Goal: Task Accomplishment & Management: Manage account settings

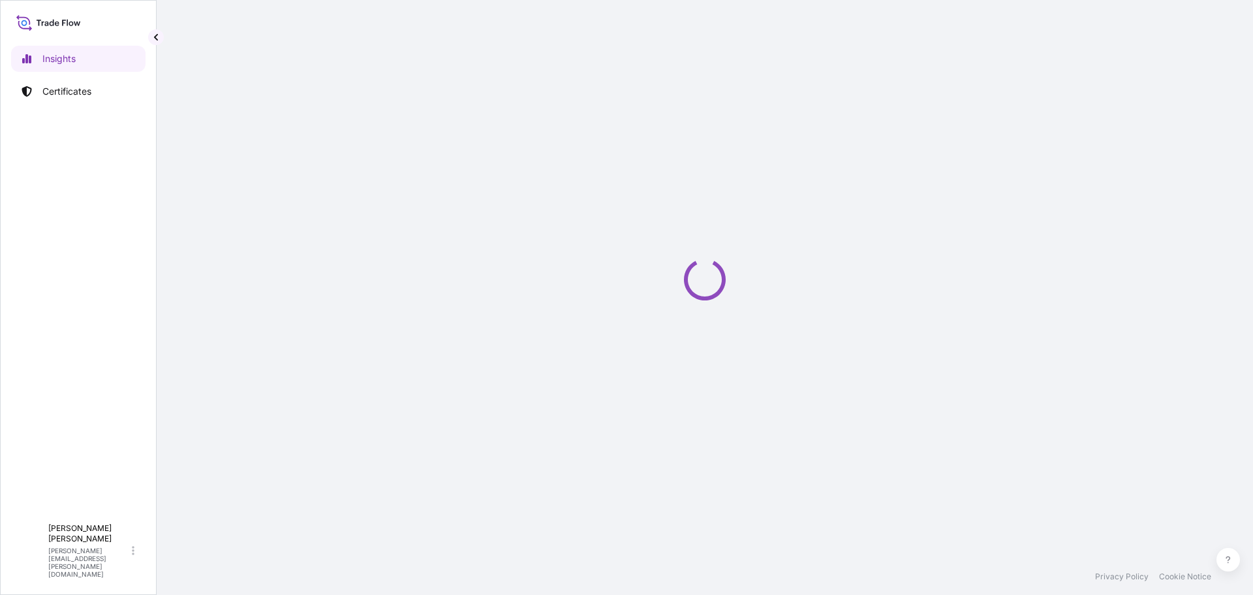
select select "2025"
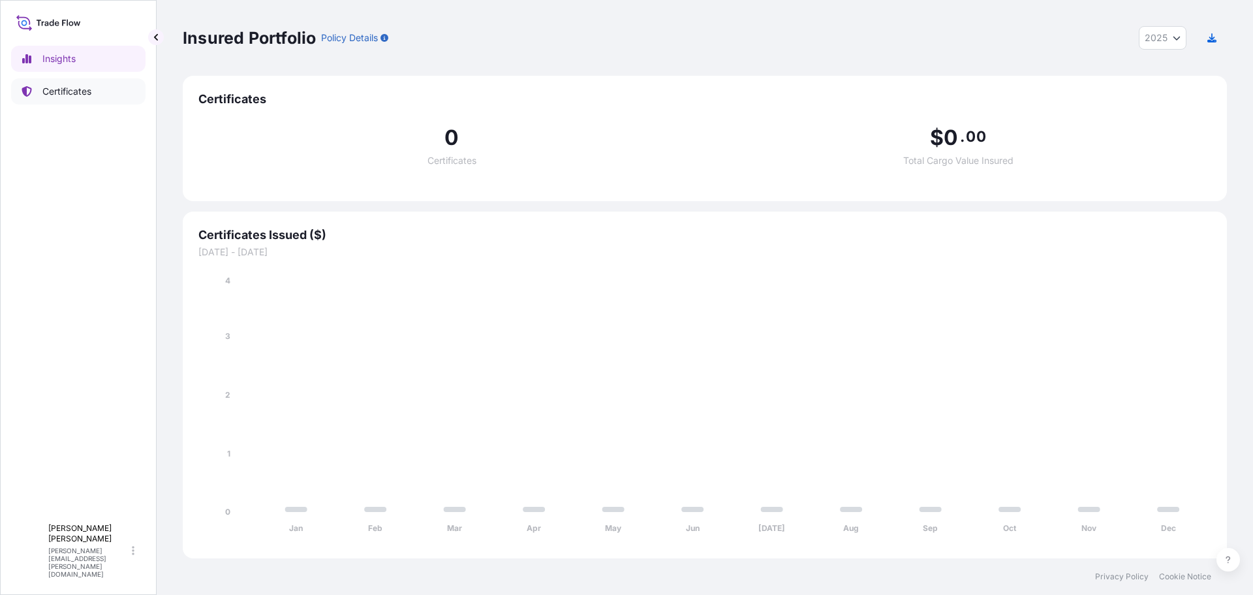
click at [52, 89] on p "Certificates" at bounding box center [66, 91] width 49 height 13
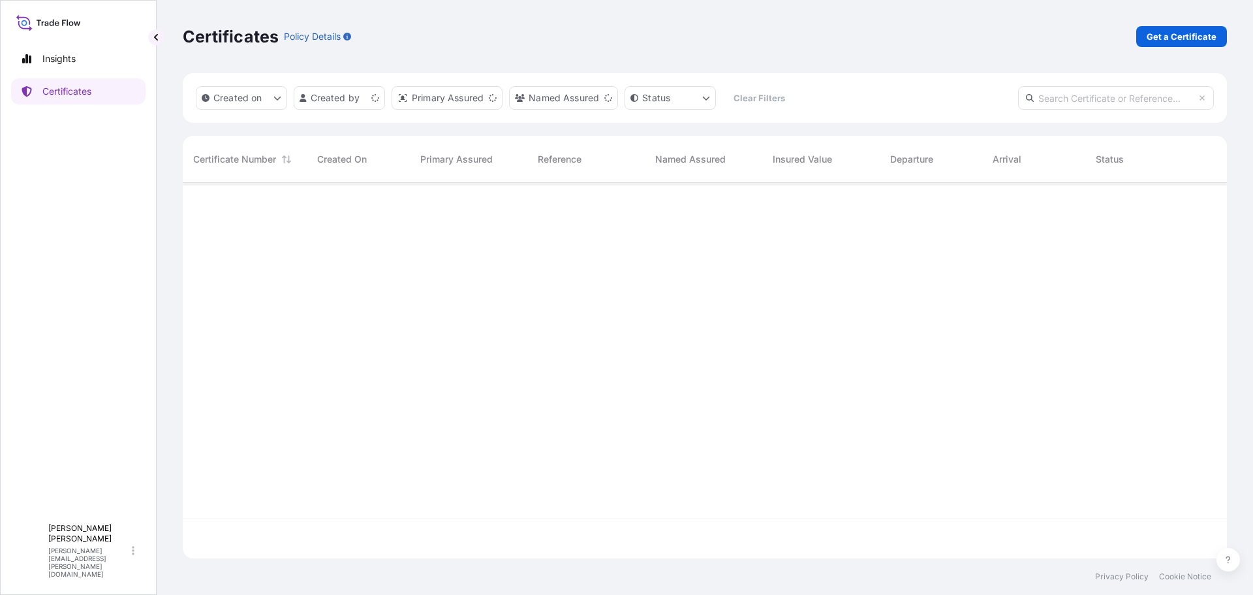
scroll to position [373, 1035]
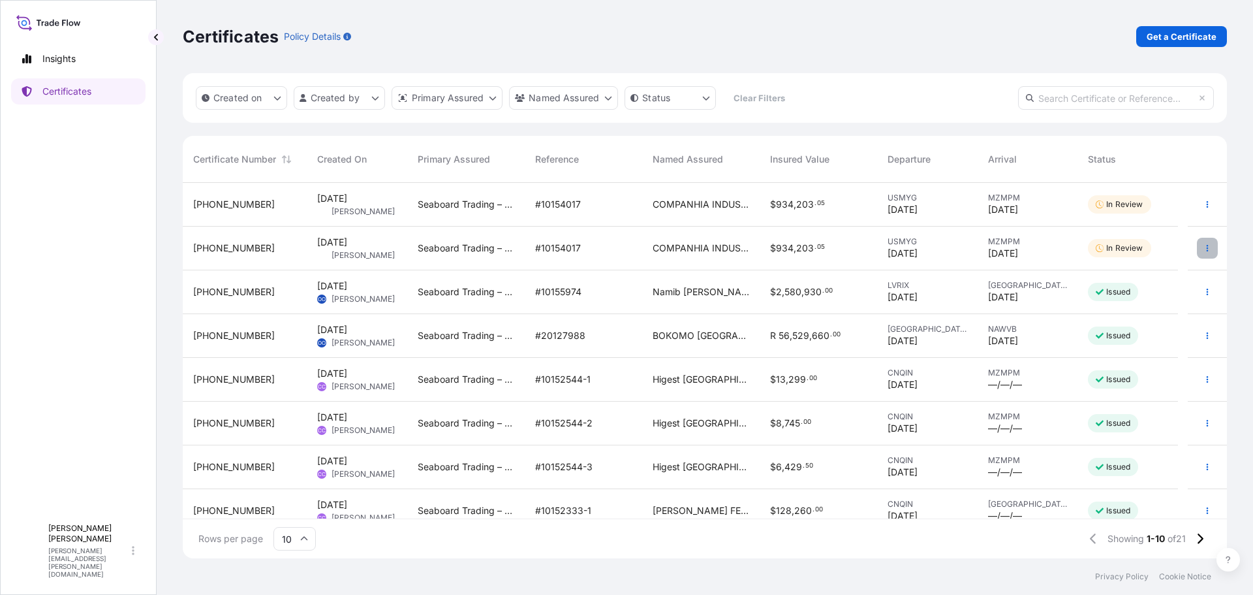
click at [1197, 248] on button "button" at bounding box center [1207, 248] width 21 height 21
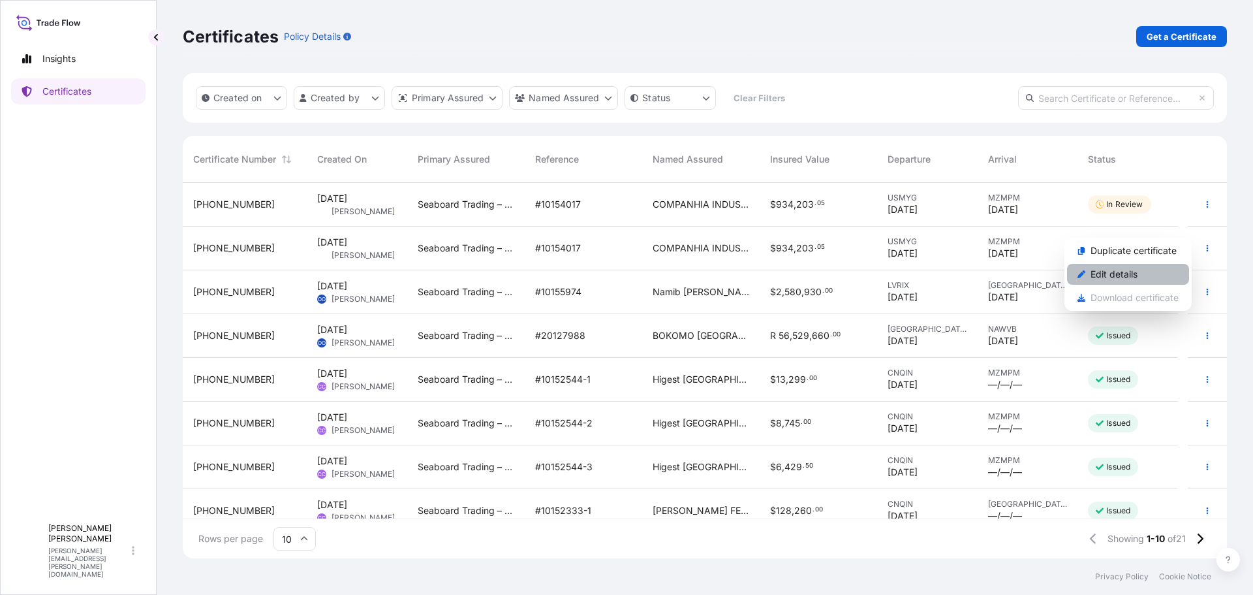
click at [1117, 279] on p "Edit details" at bounding box center [1114, 274] width 47 height 13
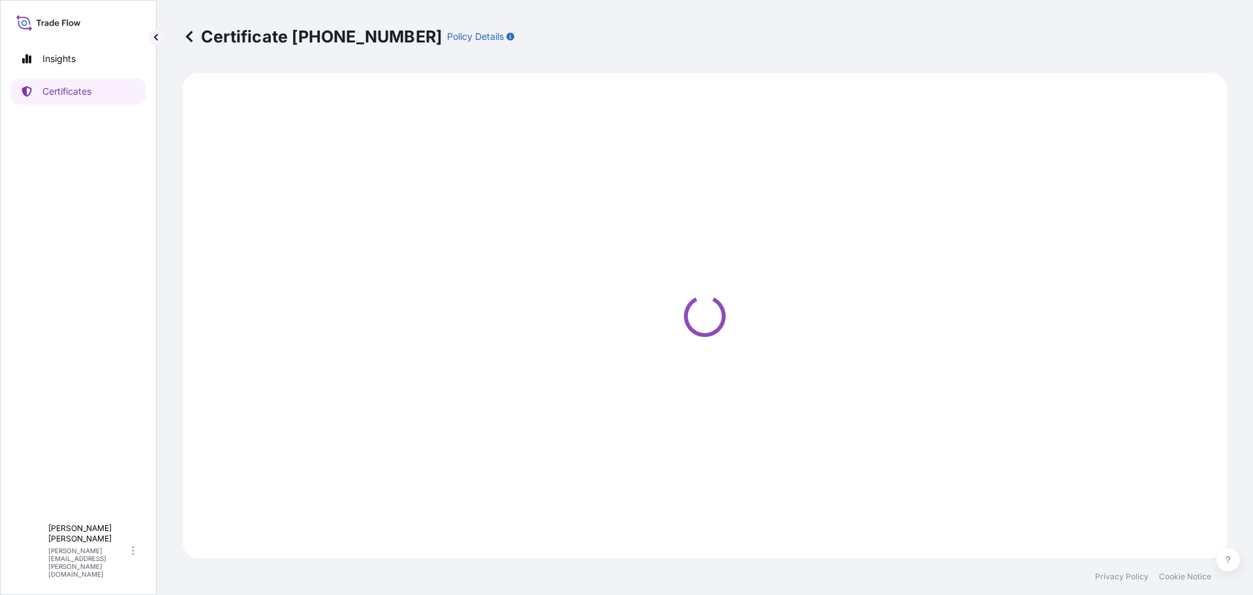
select select "Ocean Vessel"
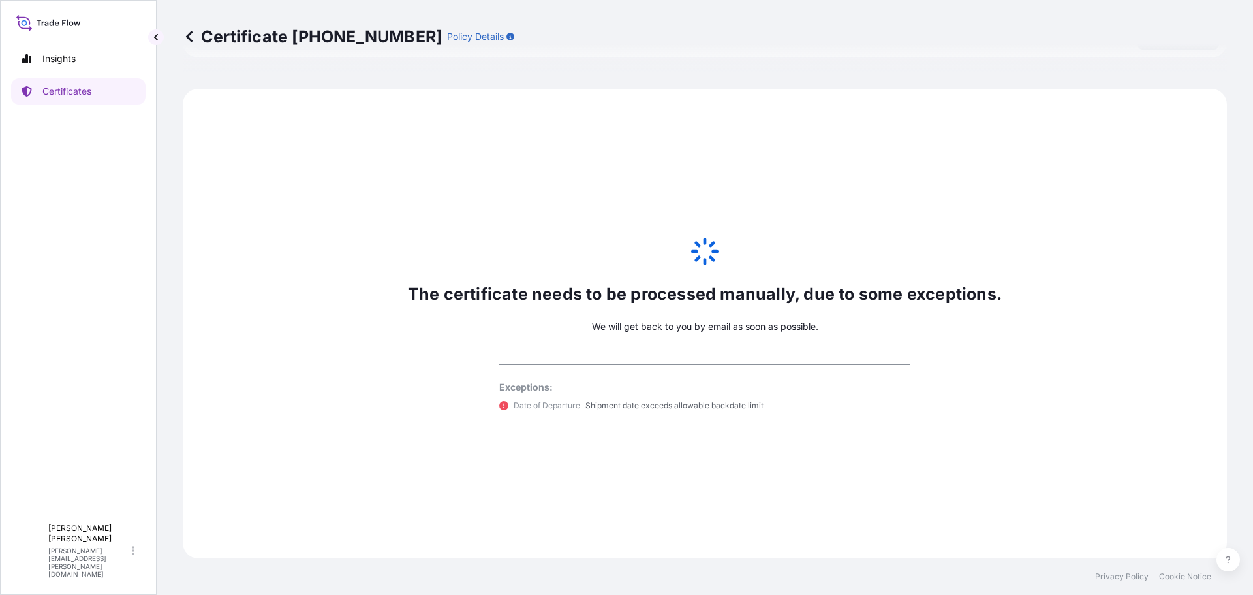
select select "31641"
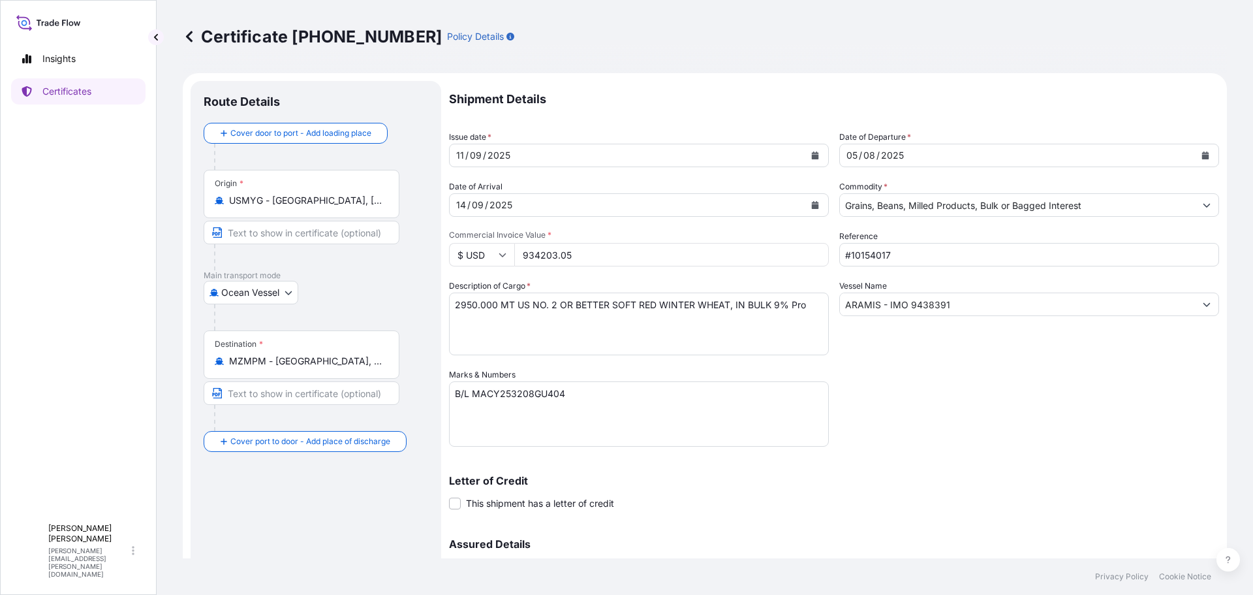
click at [715, 46] on div "Certificate [PHONE_NUMBER] Policy Details" at bounding box center [705, 36] width 1044 height 21
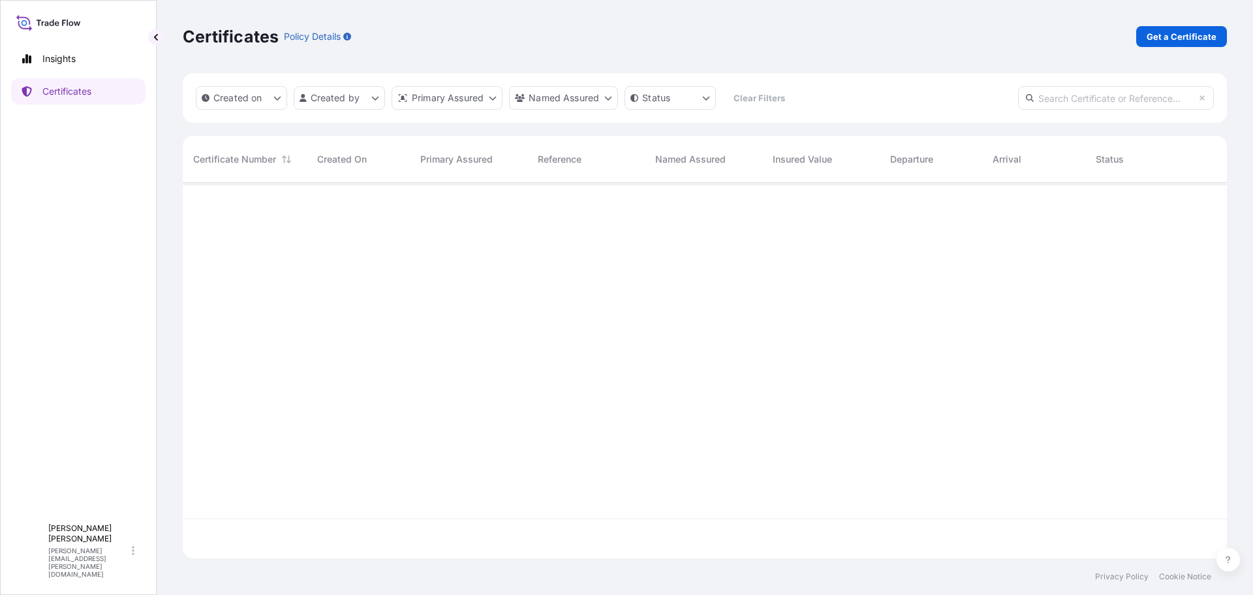
scroll to position [373, 1035]
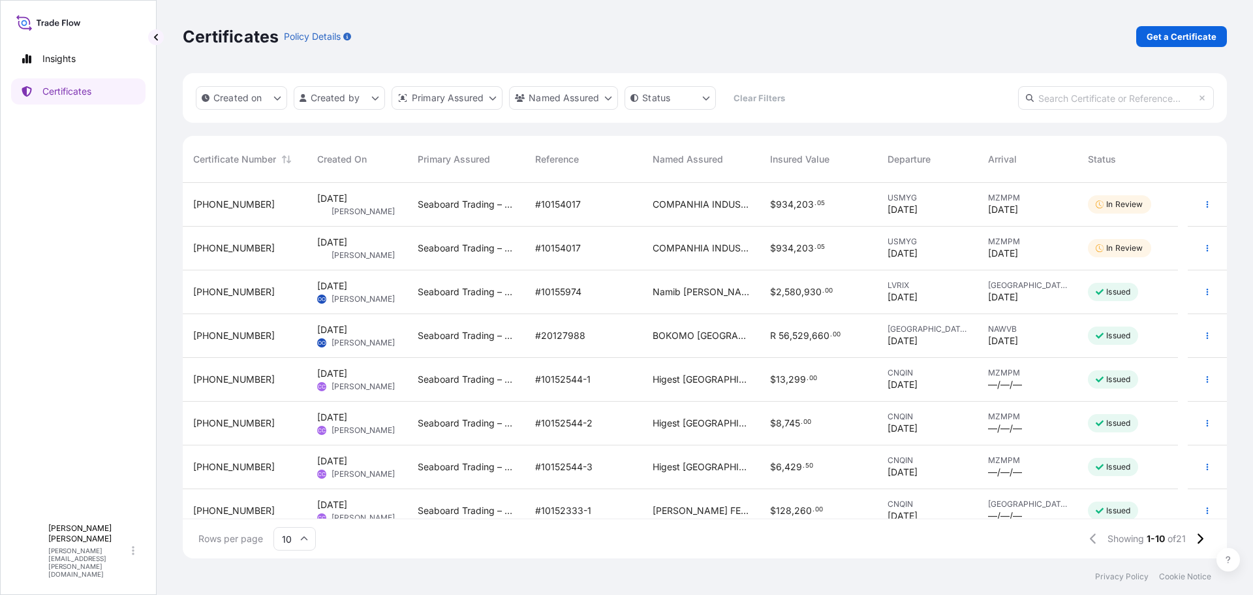
click at [1123, 215] on div "In Review" at bounding box center [1128, 205] width 101 height 44
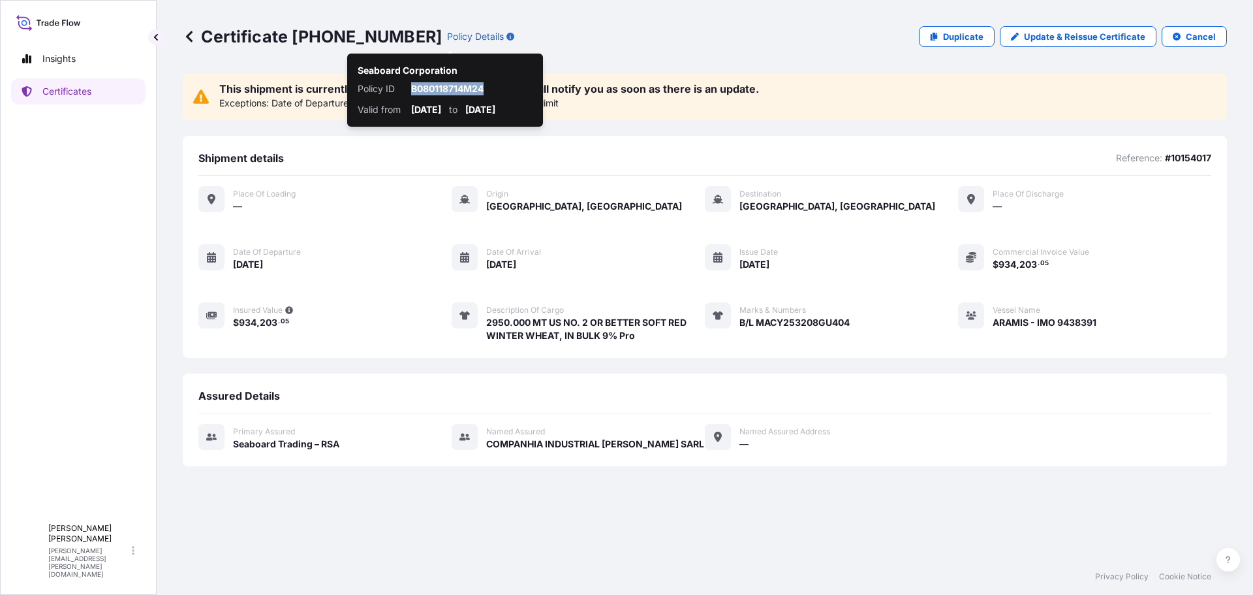
drag, startPoint x: 412, startPoint y: 86, endPoint x: 489, endPoint y: 87, distance: 77.0
click at [489, 87] on p "B080118714M24" at bounding box center [471, 88] width 121 height 13
copy p "B080118714M24"
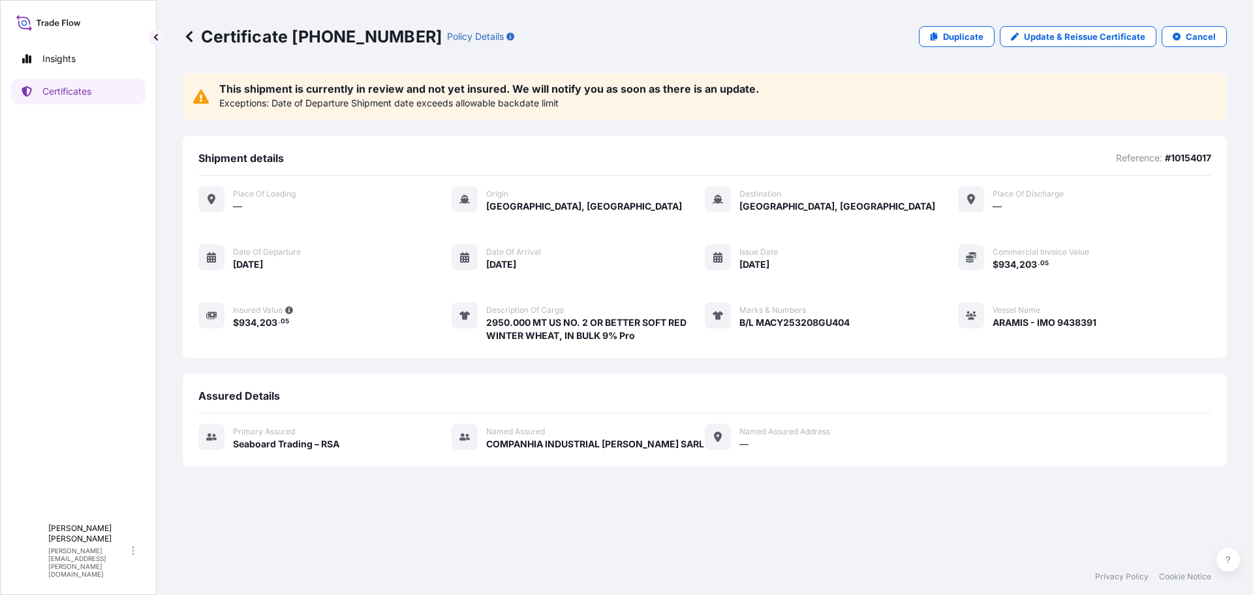
drag, startPoint x: 477, startPoint y: 84, endPoint x: 478, endPoint y: 97, distance: 12.6
click at [477, 84] on p "This shipment is currently in review and not yet insured. We will notify you as…" at bounding box center [489, 89] width 540 height 10
drag, startPoint x: 1080, startPoint y: 221, endPoint x: 1089, endPoint y: 195, distance: 26.8
click at [1082, 221] on div "Place of Loading — Origin [GEOGRAPHIC_DATA], [GEOGRAPHIC_DATA] Destination [GEO…" at bounding box center [704, 264] width 1013 height 156
click at [947, 84] on div "This shipment is currently in review and not yet insured. We will notify you as…" at bounding box center [705, 96] width 1044 height 47
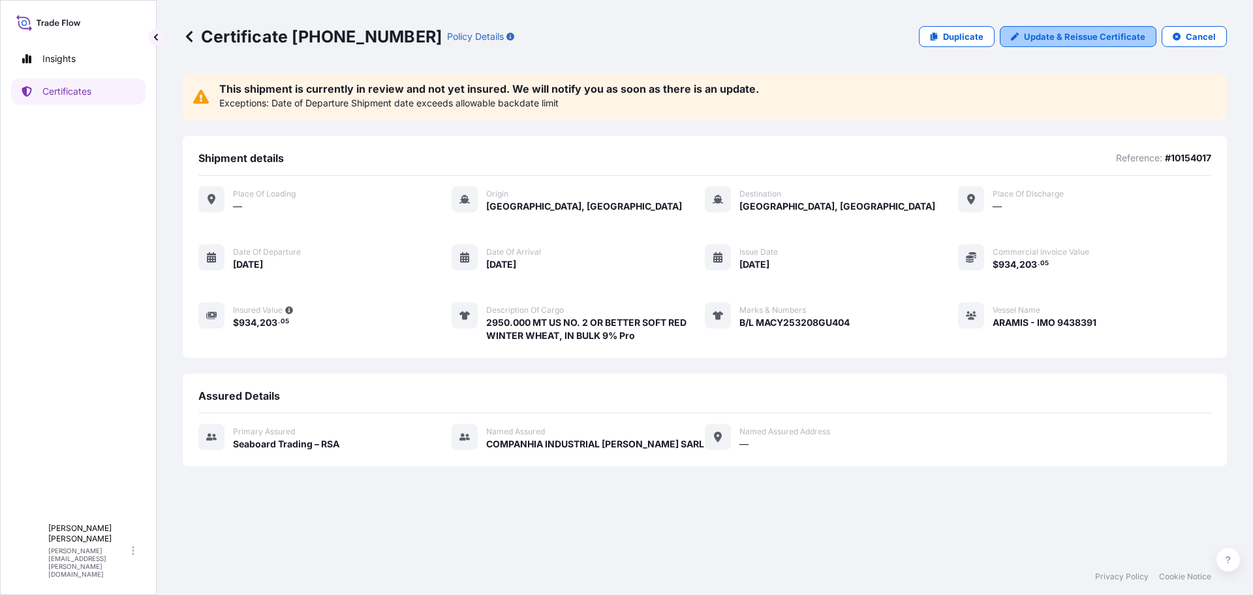
click at [1067, 39] on p "Update & Reissue Certificate" at bounding box center [1084, 36] width 121 height 13
select select "Ocean Vessel"
select select "31641"
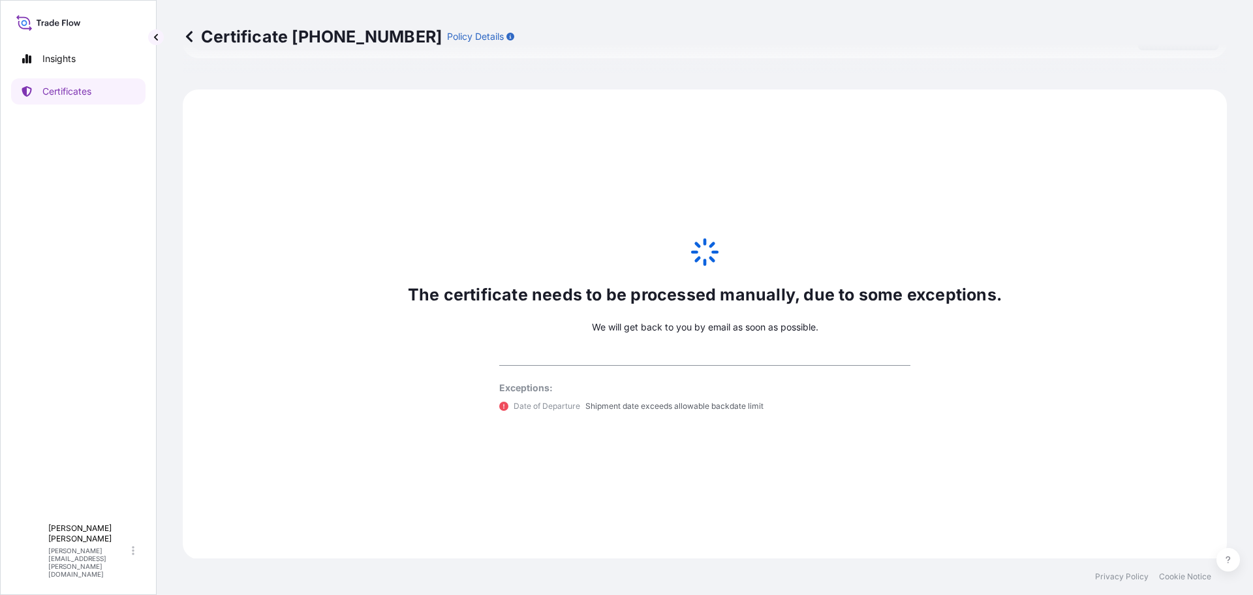
scroll to position [640, 0]
click at [617, 334] on div "The certificate needs to be processed manually, due to some exceptions. We will…" at bounding box center [705, 323] width 1044 height 469
click at [549, 349] on div "The certificate needs to be processed manually, due to some exceptions. We will…" at bounding box center [705, 323] width 1044 height 469
click at [642, 209] on div "The certificate needs to be processed manually, due to some exceptions. We will…" at bounding box center [705, 323] width 1044 height 469
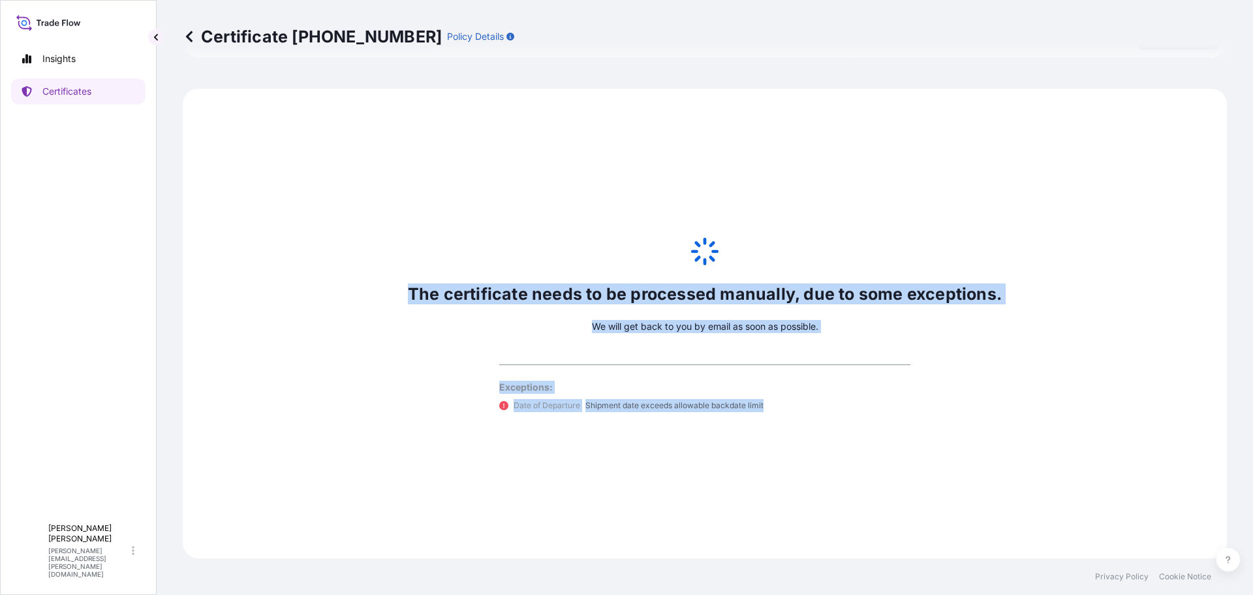
drag, startPoint x: 402, startPoint y: 173, endPoint x: 815, endPoint y: 478, distance: 513.5
click at [815, 478] on div "The certificate needs to be processed manually, due to some exceptions. We will…" at bounding box center [705, 323] width 1044 height 469
copy div "The certificate needs to be processed manually, due to some exceptions. We will…"
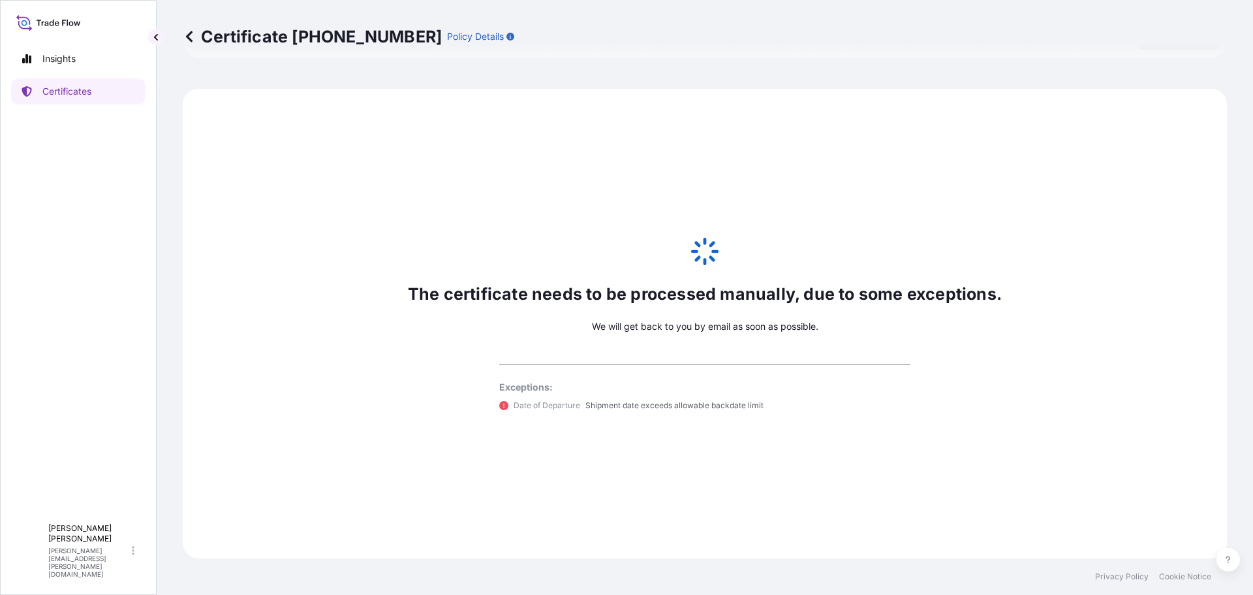
click at [599, 181] on div "The certificate needs to be processed manually, due to some exceptions. We will…" at bounding box center [705, 323] width 1044 height 469
